Goal: Use online tool/utility: Utilize a website feature to perform a specific function

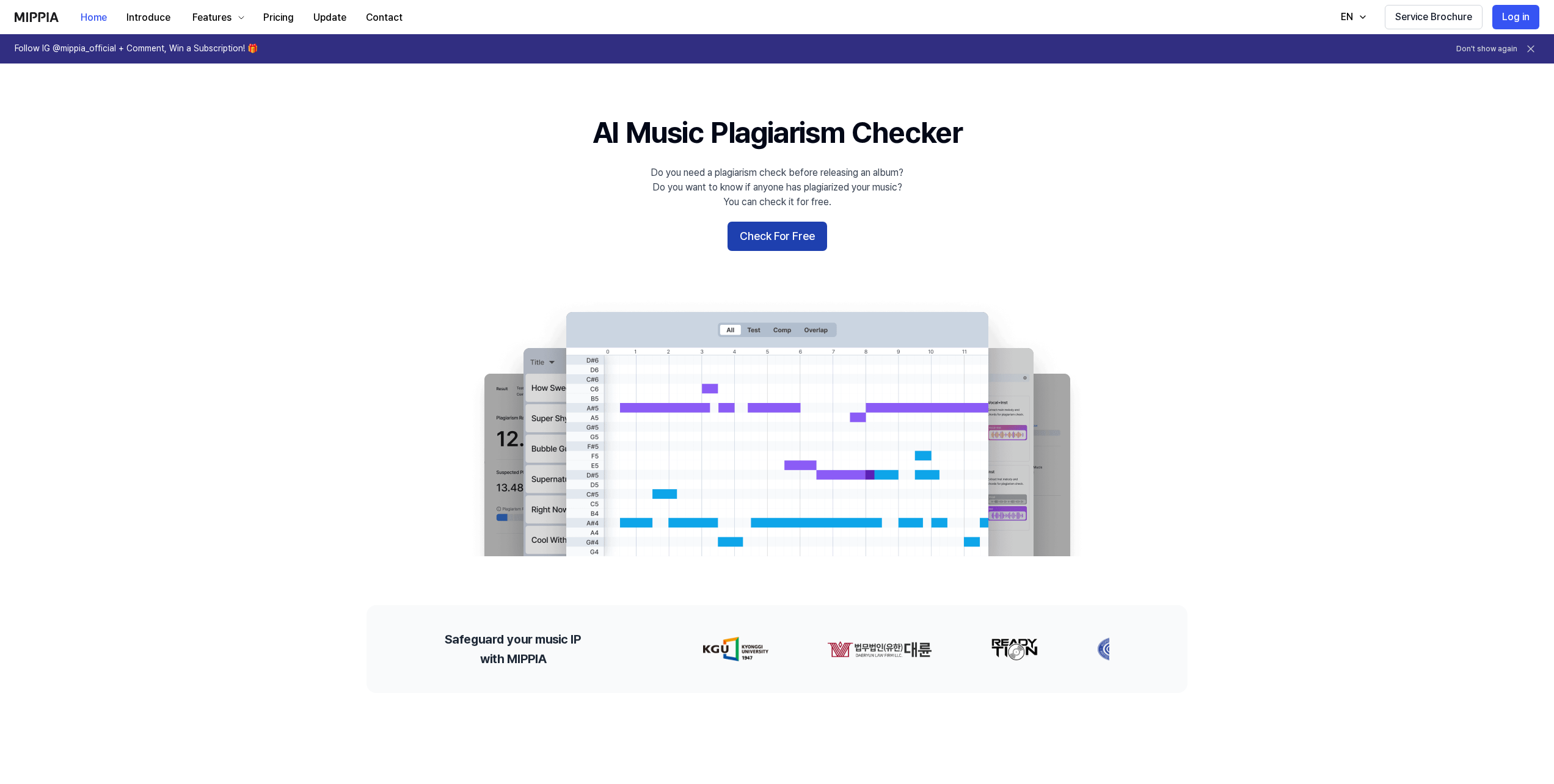
click at [770, 240] on button "Check For Free" at bounding box center [777, 236] width 100 height 29
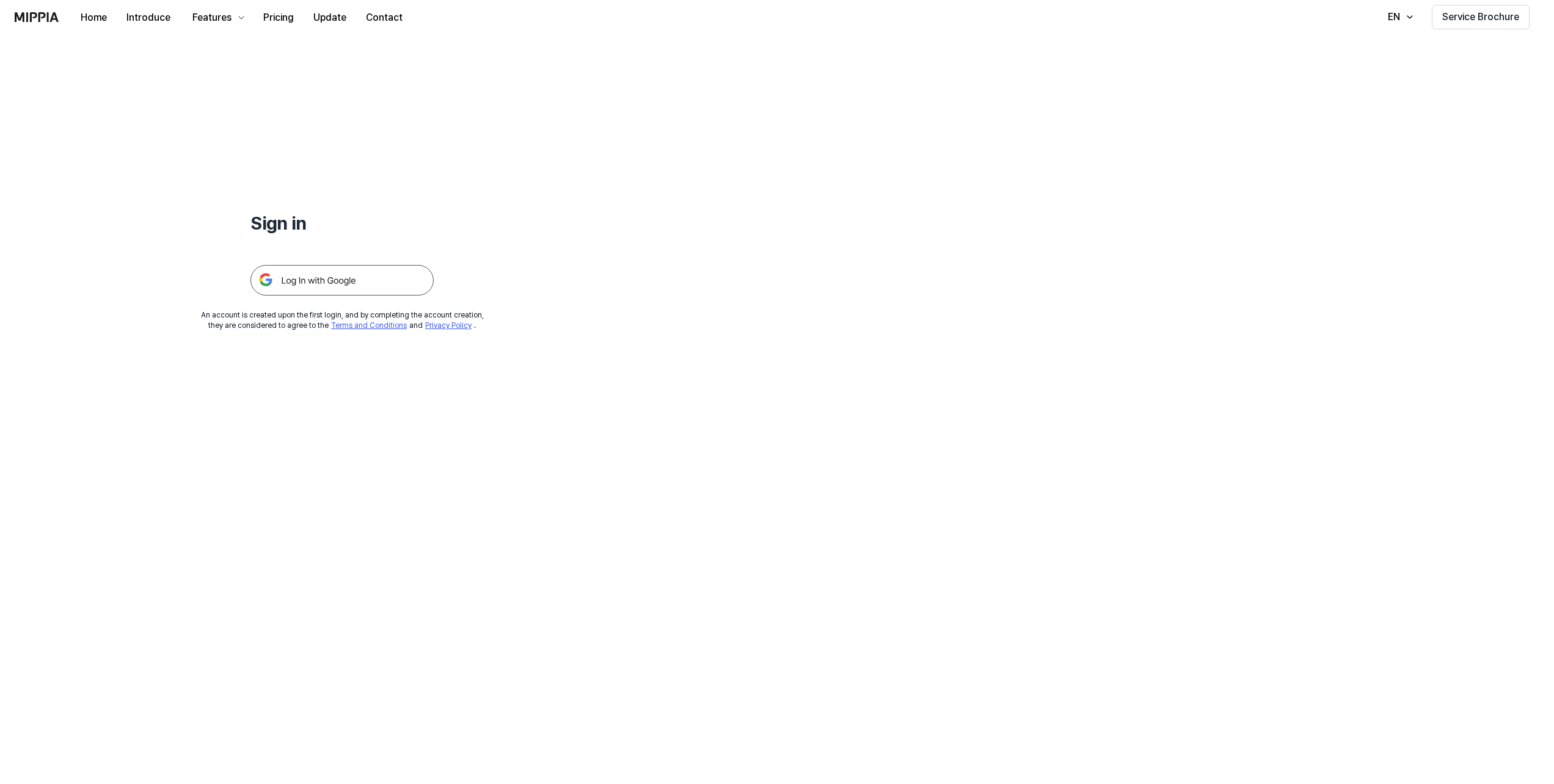
click at [331, 285] on img at bounding box center [342, 280] width 183 height 31
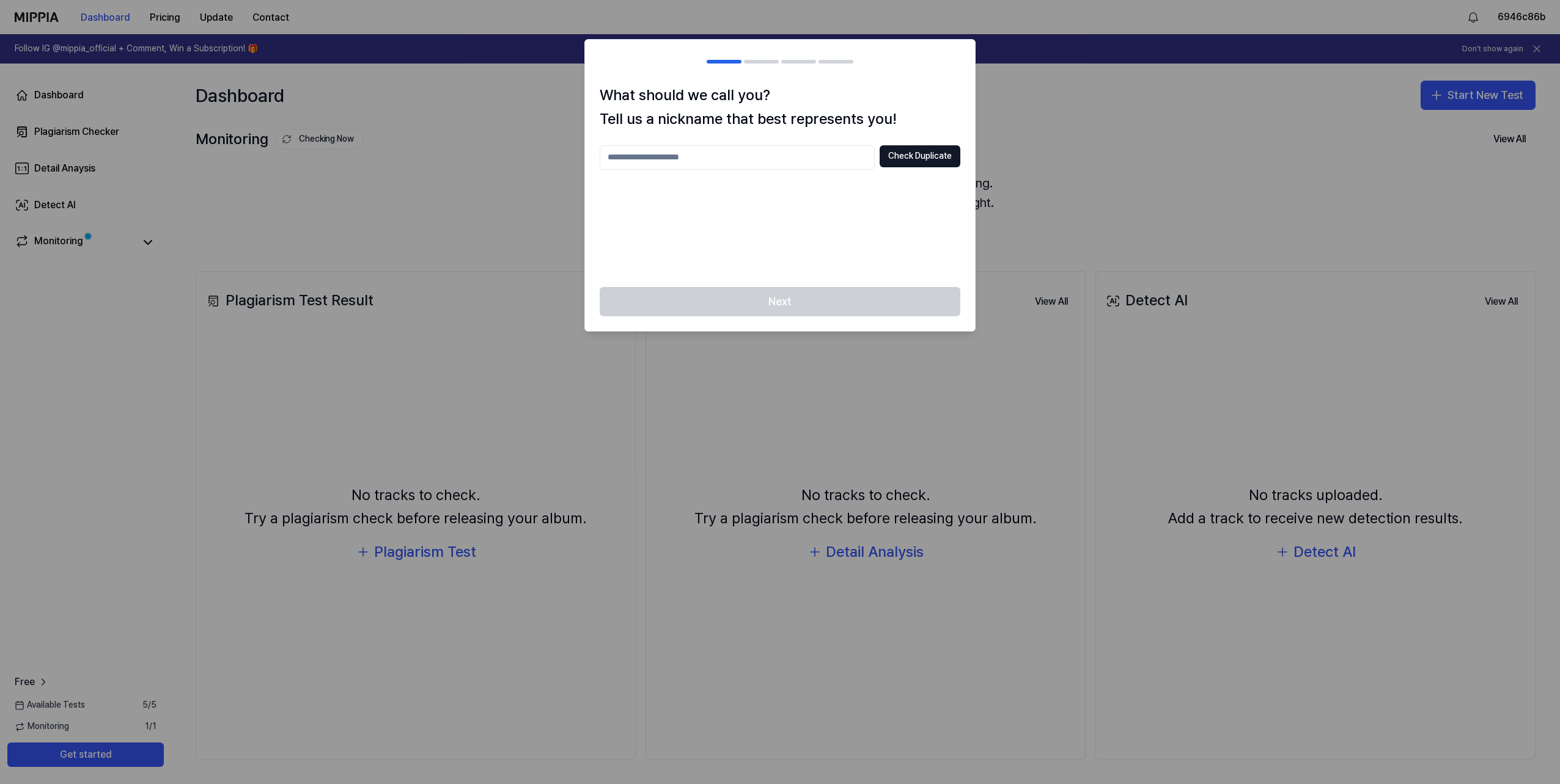
click at [692, 156] on input "text" at bounding box center [737, 157] width 275 height 25
click at [779, 202] on div "***** Check Duplicate" at bounding box center [780, 208] width 361 height 127
click at [850, 290] on div "Next" at bounding box center [779, 309] width 390 height 44
click at [919, 161] on button "Check Duplicate" at bounding box center [920, 156] width 80 height 22
click at [732, 166] on input "*****" at bounding box center [737, 157] width 275 height 25
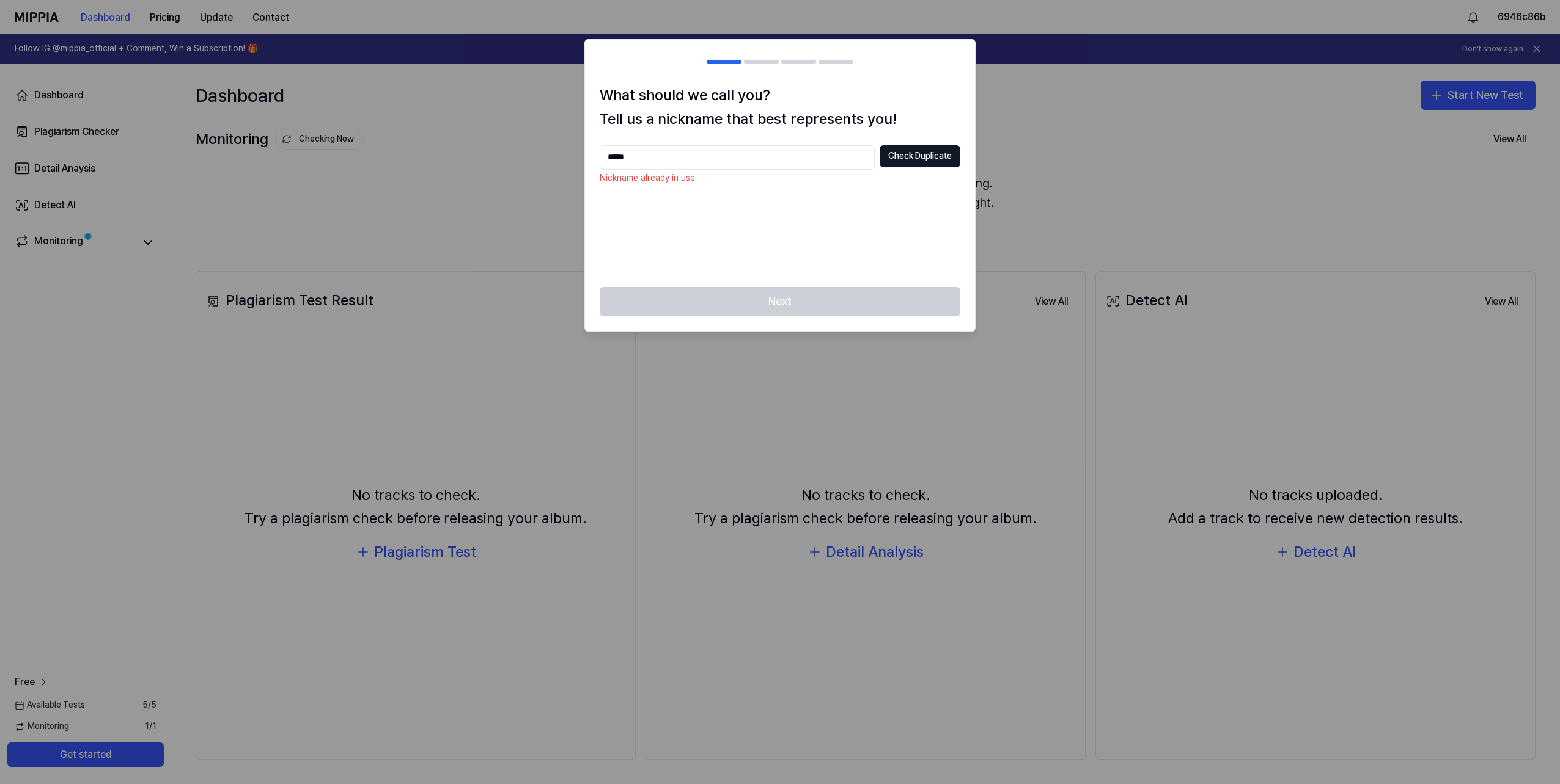
click at [730, 160] on input "*****" at bounding box center [737, 157] width 275 height 25
type input "*********"
click at [927, 152] on button "Check Duplicate" at bounding box center [920, 156] width 80 height 22
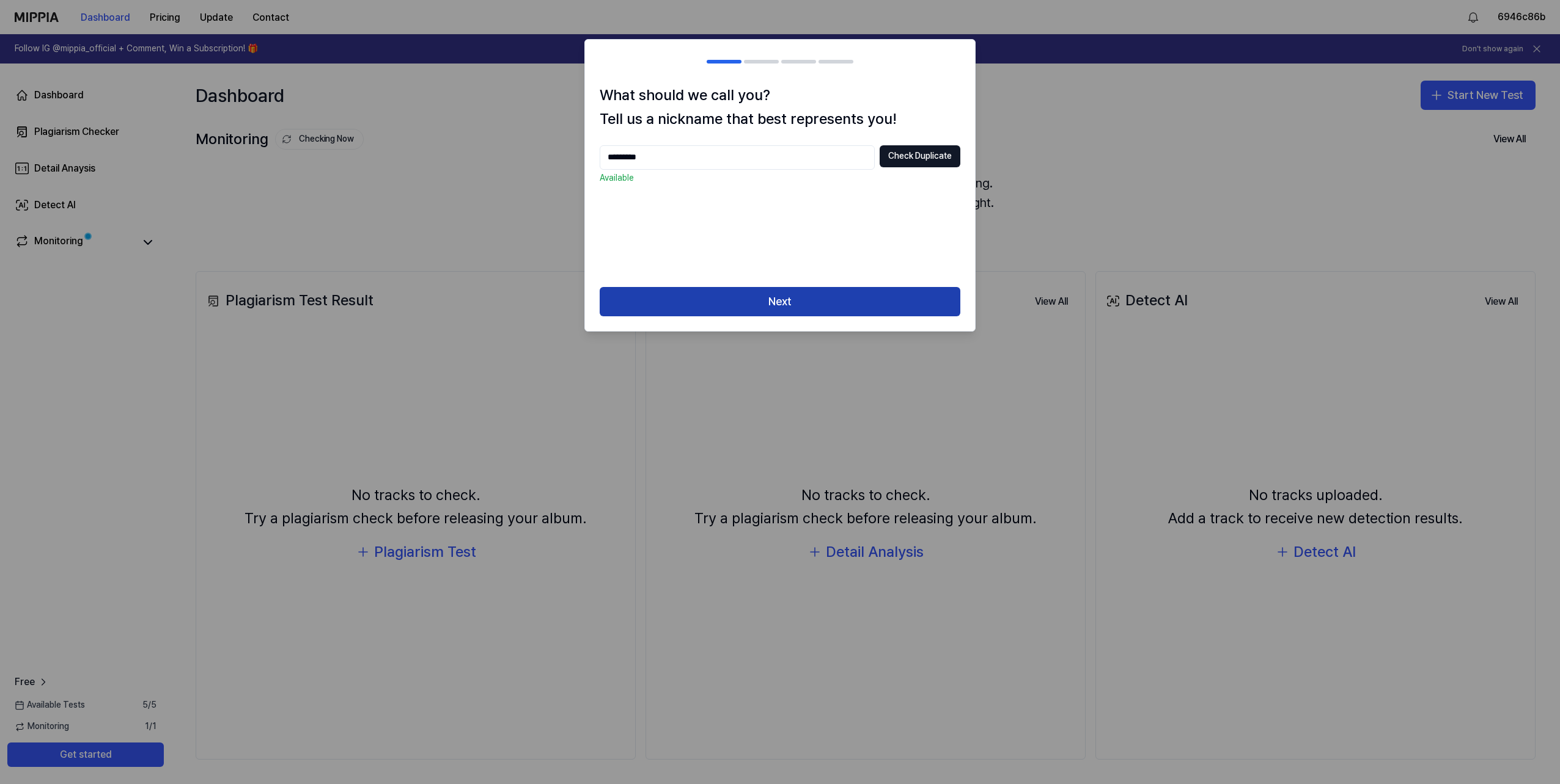
click at [872, 294] on button "Next" at bounding box center [780, 302] width 361 height 29
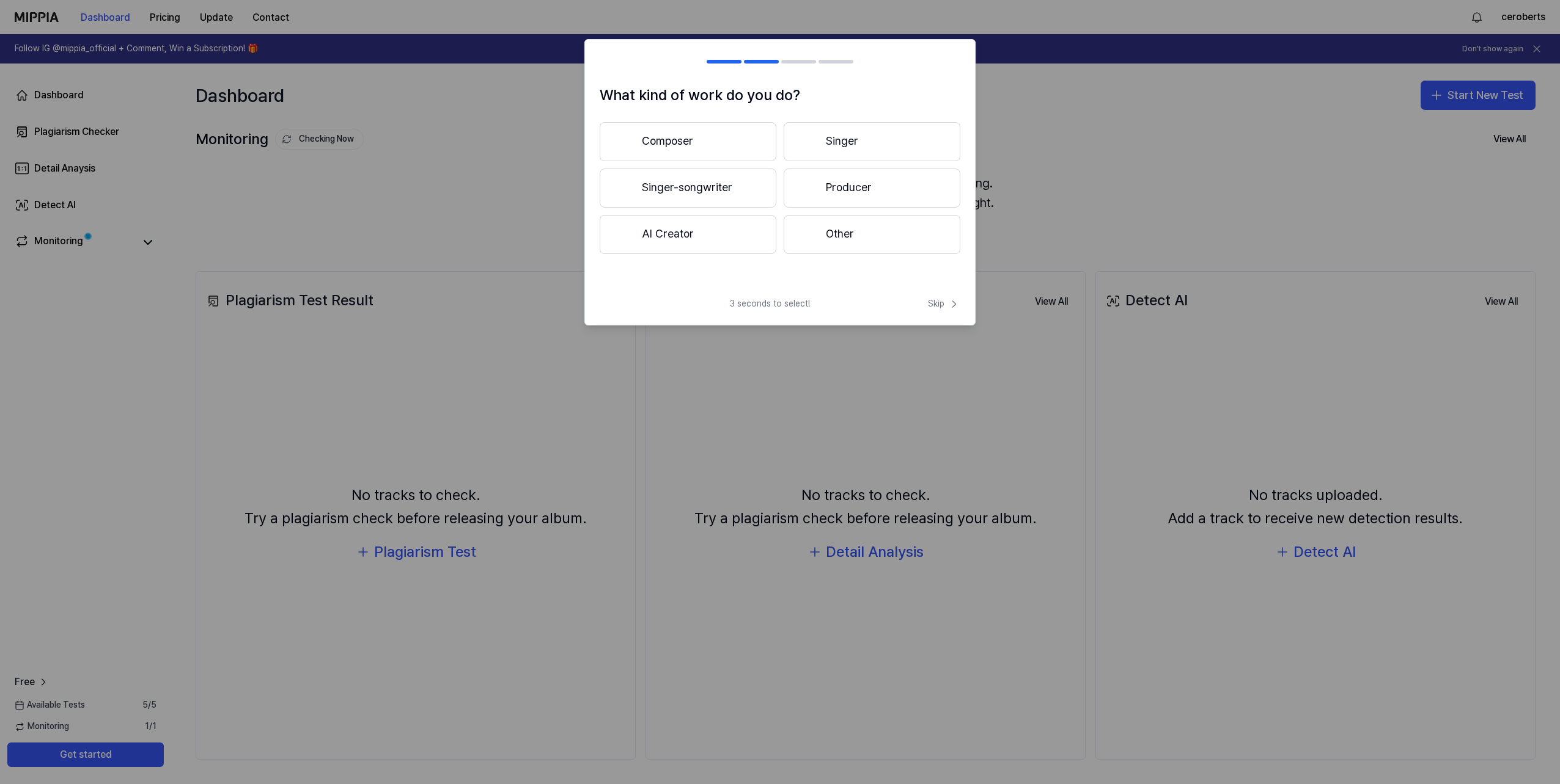
click at [691, 246] on button "AI Creator" at bounding box center [688, 235] width 177 height 39
click at [711, 191] on button "Less than 3 years" at bounding box center [688, 188] width 177 height 40
click at [850, 200] on button "Classical" at bounding box center [872, 191] width 175 height 39
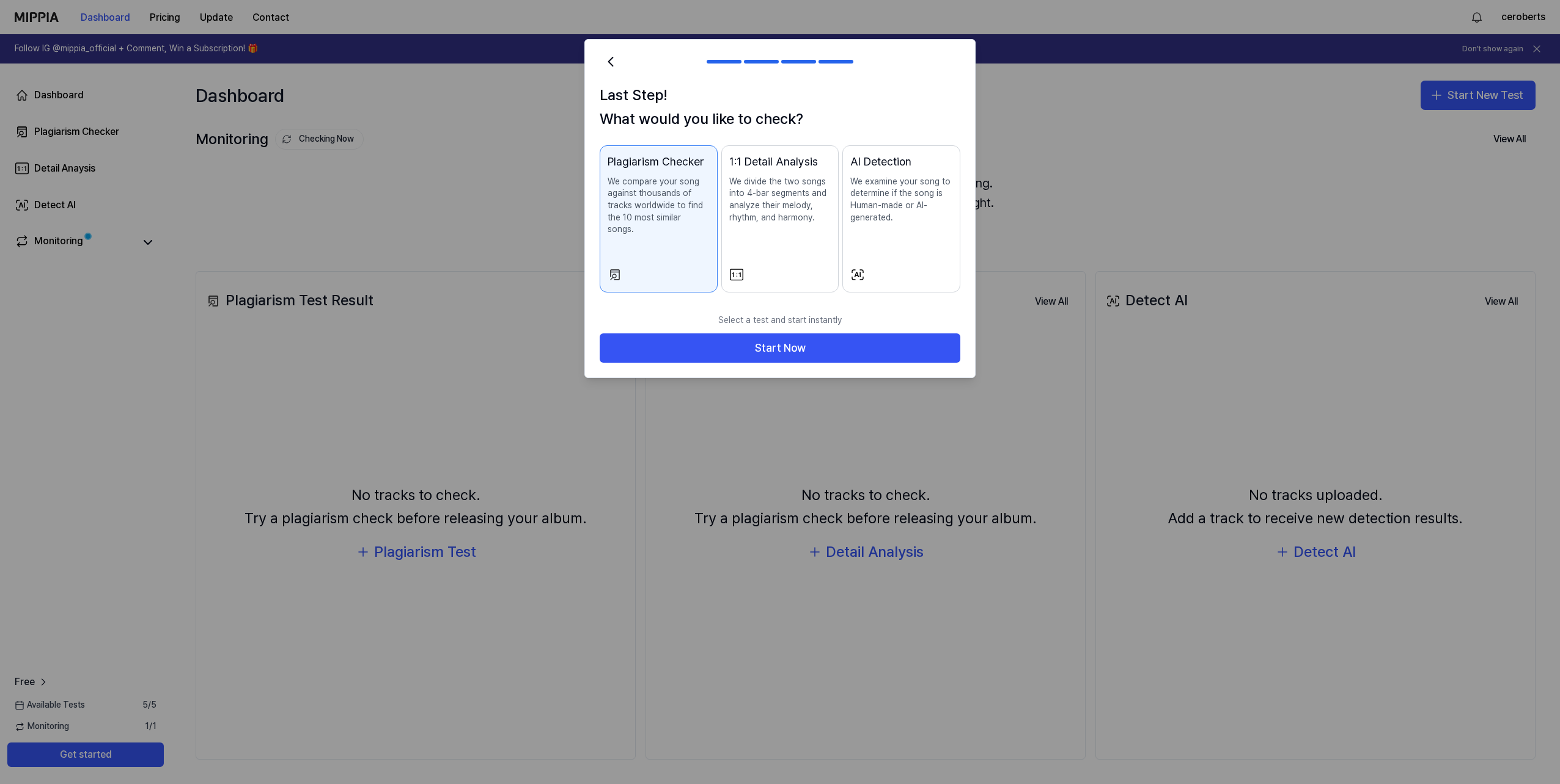
click at [685, 220] on p "We compare your song against thousands of tracks worldwide to find the 10 most …" at bounding box center [658, 205] width 102 height 60
click at [734, 339] on button "Start Now" at bounding box center [780, 348] width 361 height 29
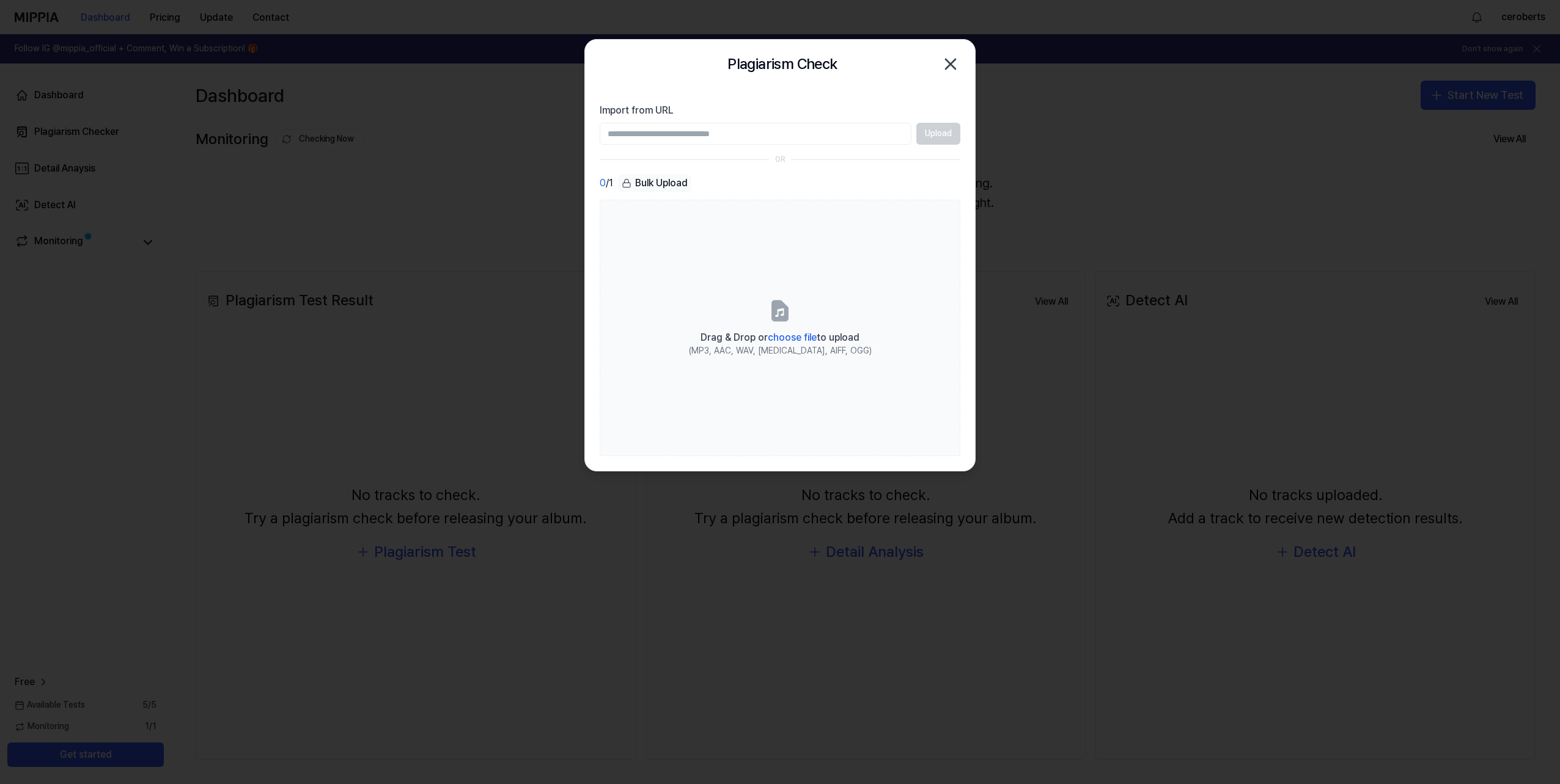
click at [933, 135] on div "Upload" at bounding box center [780, 134] width 361 height 22
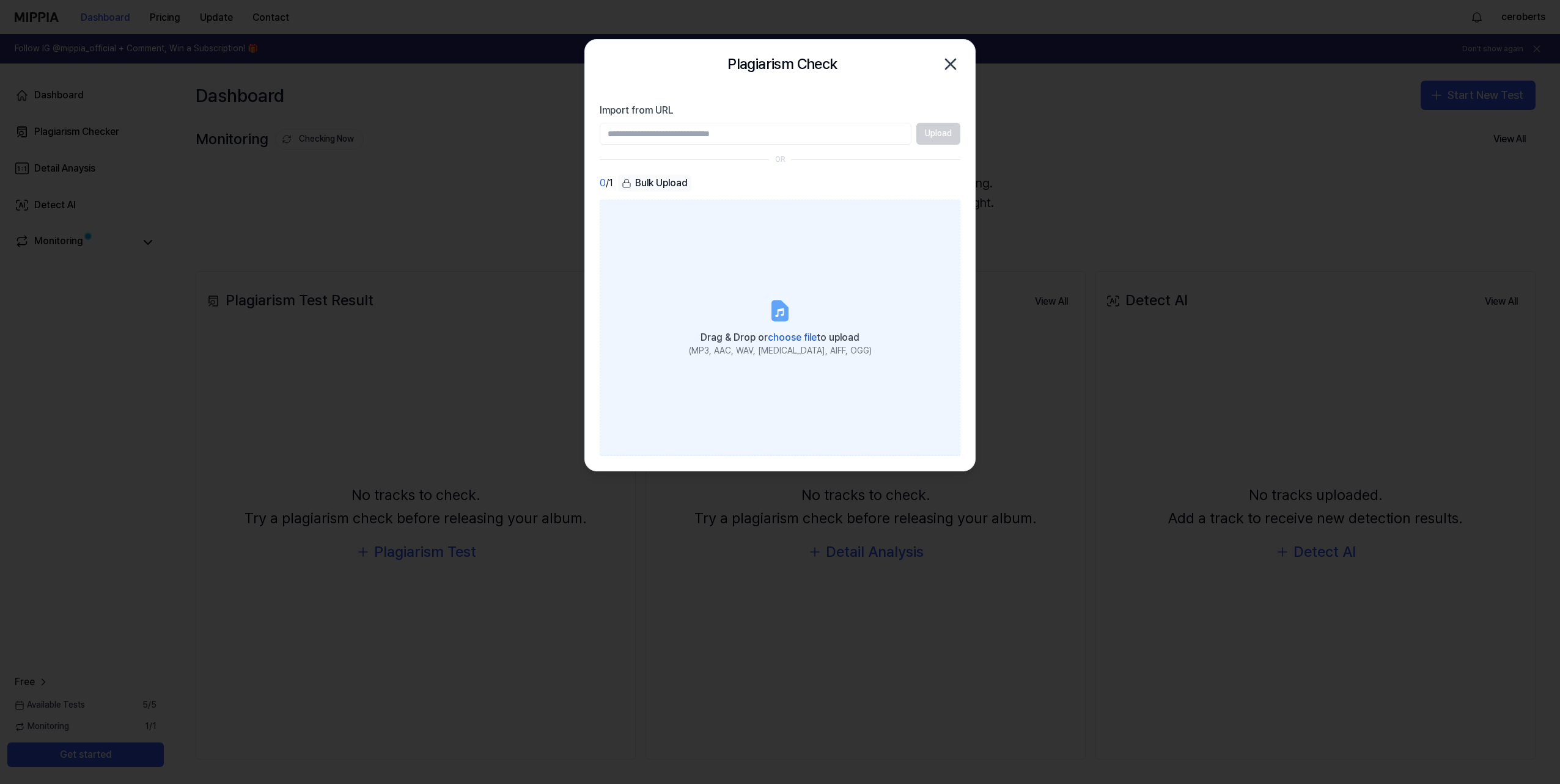
click at [765, 337] on span "Drag & Drop or choose file to upload" at bounding box center [779, 337] width 159 height 12
click at [0, 0] on input "Drag & Drop or choose file to upload (MP3, AAC, WAV, FLAC, AIFF, OGG)" at bounding box center [0, 0] width 0 height 0
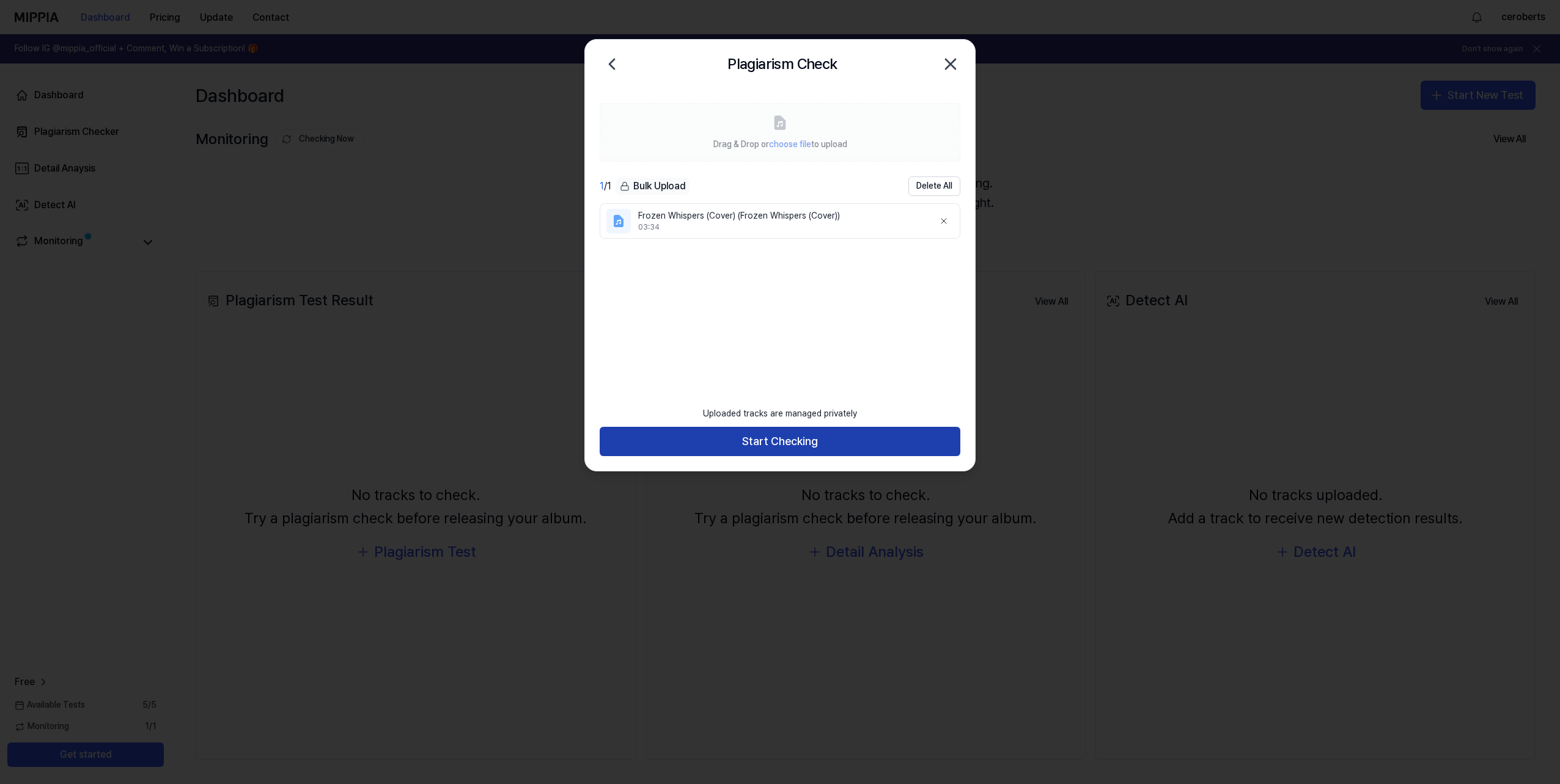
click at [773, 439] on button "Start Checking" at bounding box center [780, 441] width 361 height 29
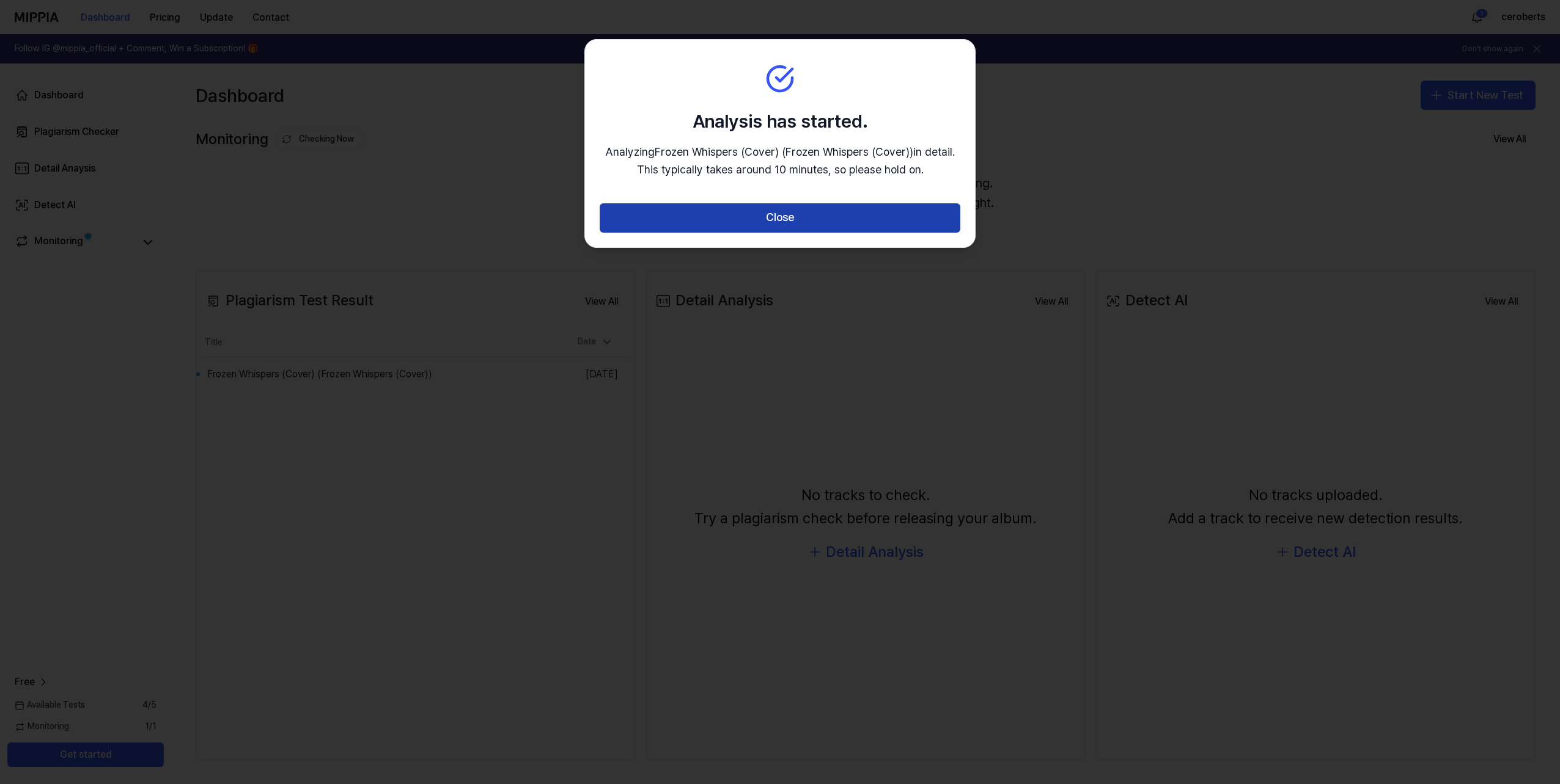
click at [808, 218] on button "Close" at bounding box center [780, 217] width 361 height 29
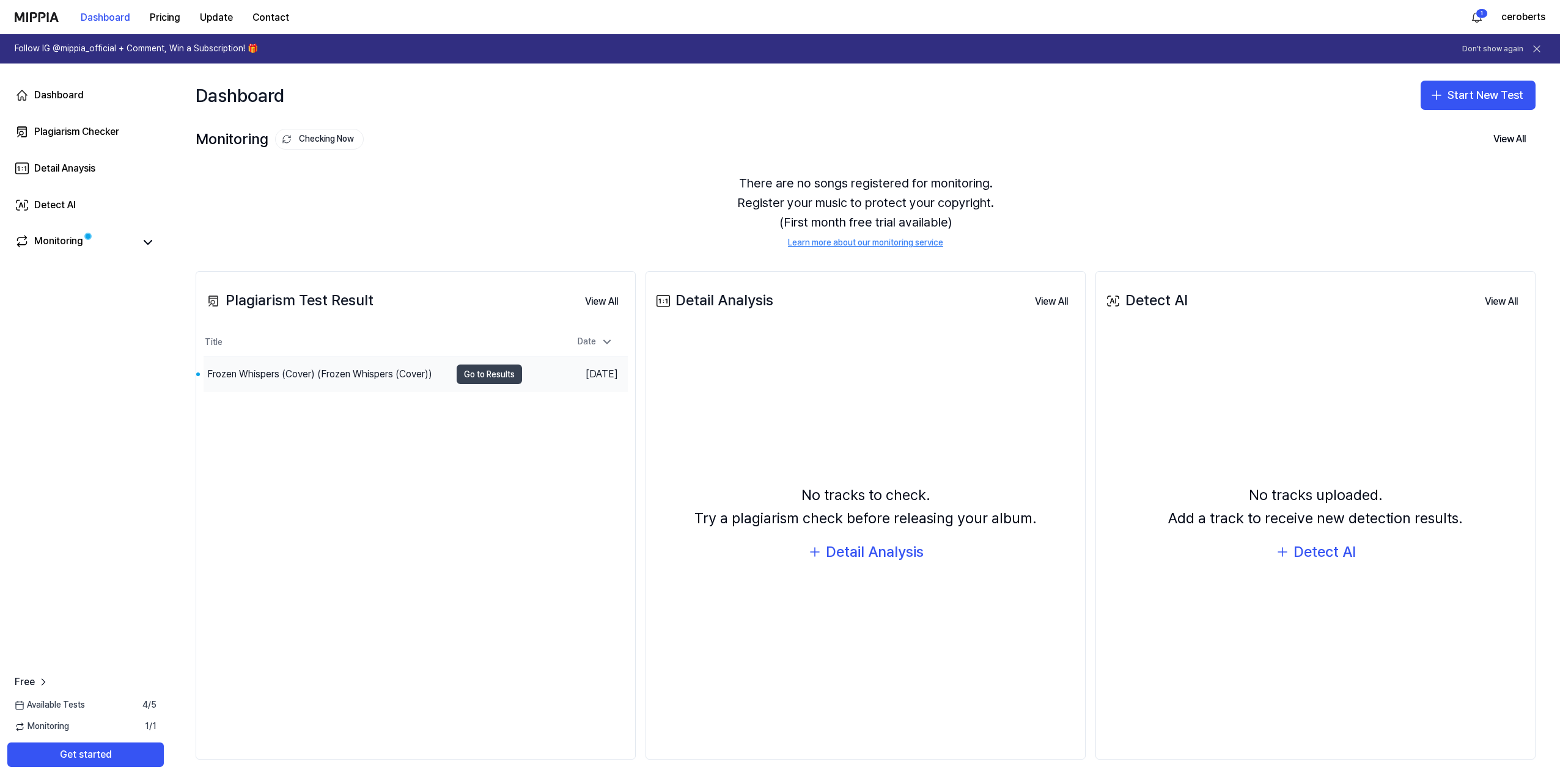
click at [507, 370] on button "Go to Results" at bounding box center [489, 375] width 66 height 19
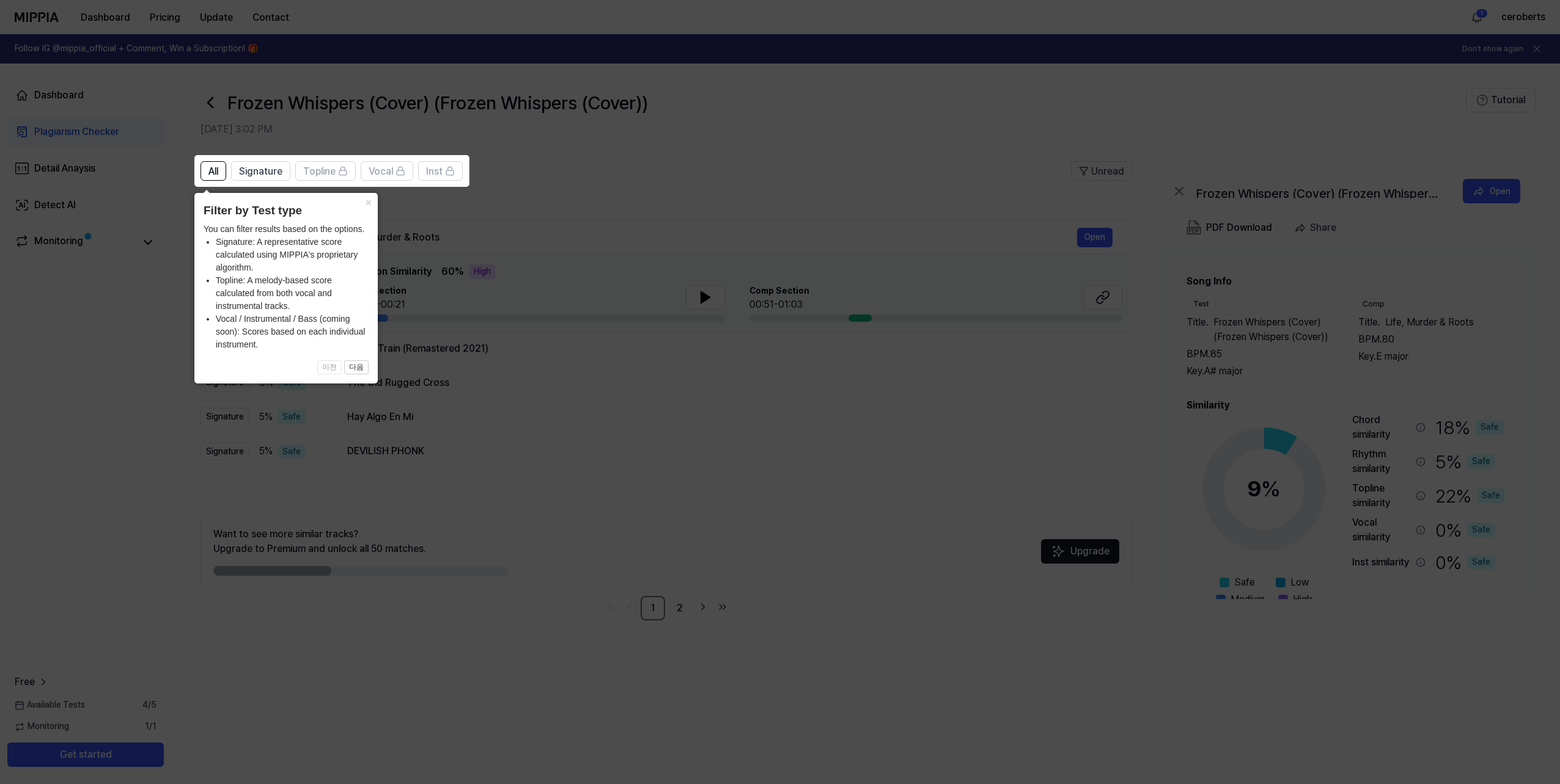
click at [642, 156] on icon at bounding box center [780, 392] width 1560 height 784
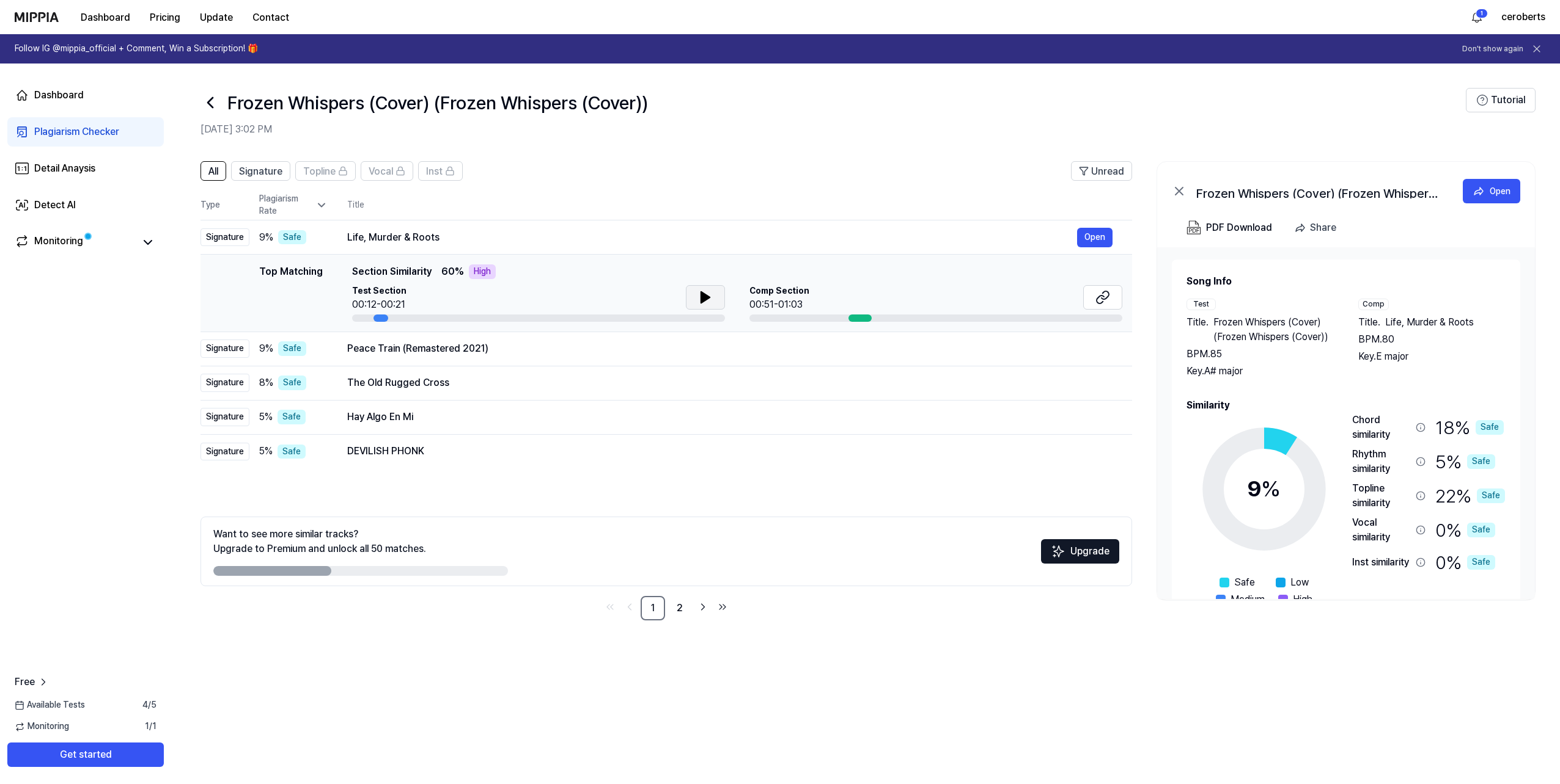
click at [706, 298] on icon at bounding box center [705, 297] width 8 height 11
click at [795, 298] on div "00:51-01:03" at bounding box center [779, 305] width 60 height 15
click at [857, 319] on div at bounding box center [860, 319] width 23 height 7
click at [1106, 291] on icon at bounding box center [1103, 298] width 15 height 15
click at [563, 348] on div "Peace Train (Remastered 2021)" at bounding box center [712, 349] width 730 height 15
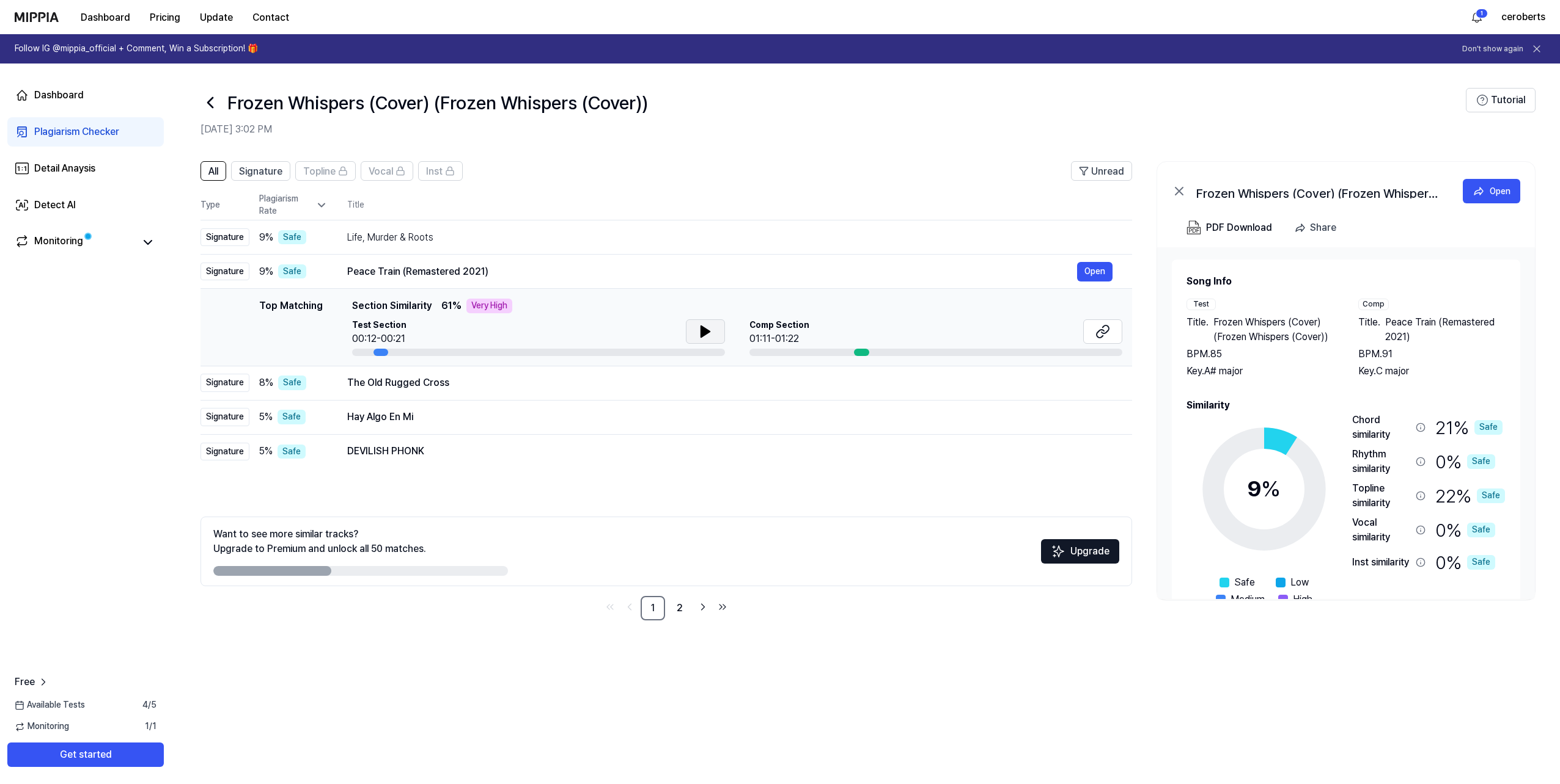
click at [706, 331] on icon at bounding box center [705, 331] width 8 height 11
click at [706, 333] on icon at bounding box center [707, 331] width 2 height 10
click at [1098, 329] on icon at bounding box center [1103, 332] width 15 height 15
click at [269, 175] on span "Signature" at bounding box center [261, 172] width 43 height 15
